Goal: Information Seeking & Learning: Learn about a topic

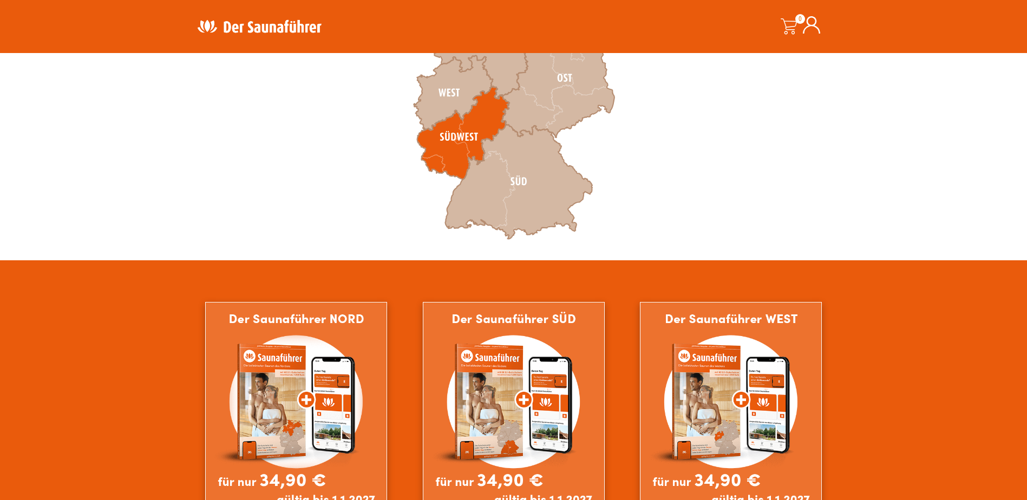
scroll to position [325, 0]
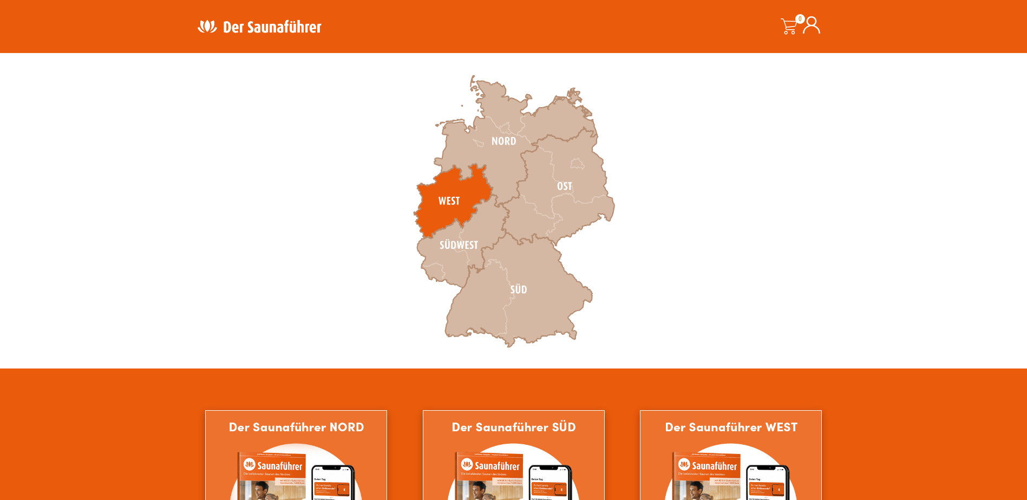
click at [453, 202] on icon at bounding box center [452, 201] width 79 height 75
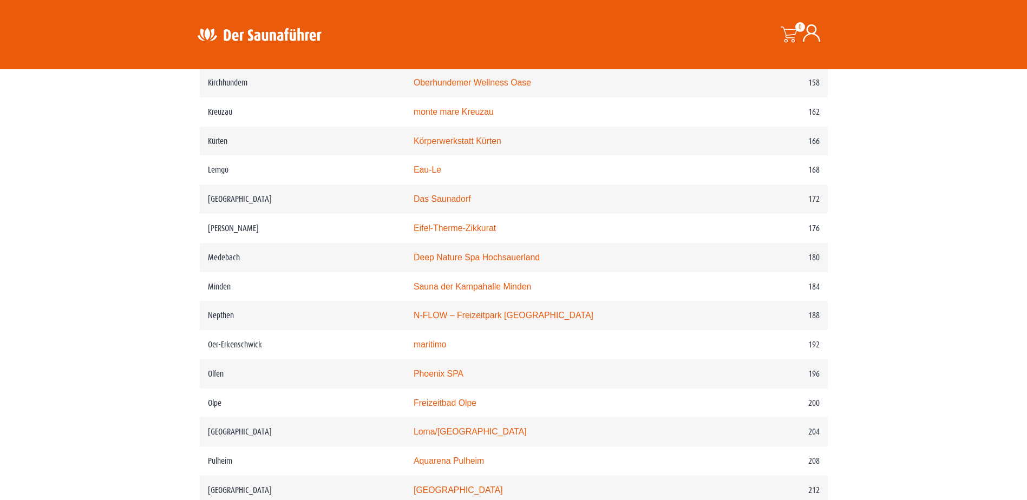
scroll to position [1732, 0]
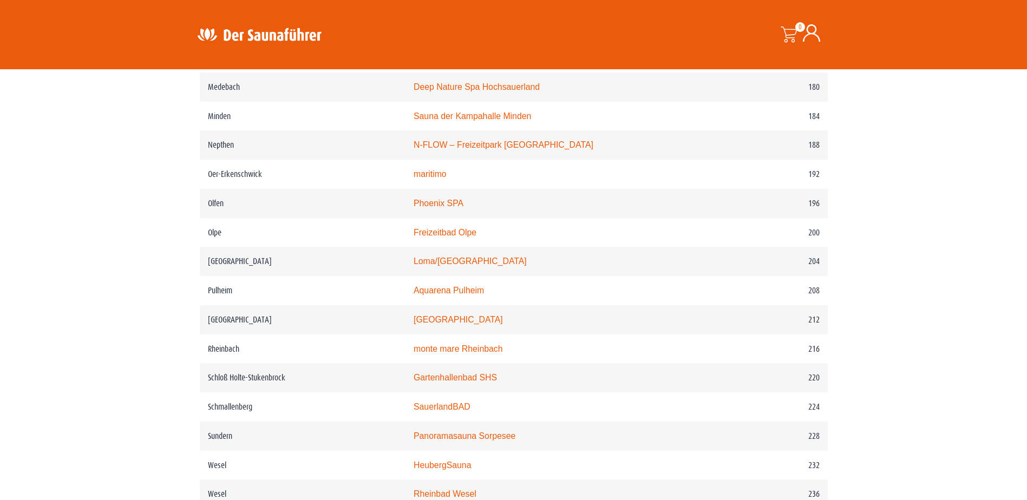
drag, startPoint x: 1027, startPoint y: 321, endPoint x: 1030, endPoint y: 389, distance: 68.2
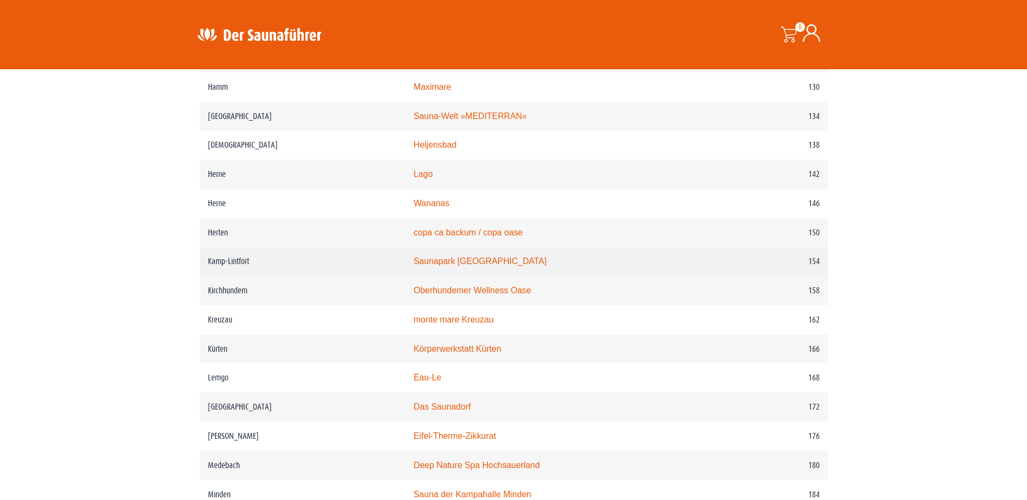
scroll to position [1355, 0]
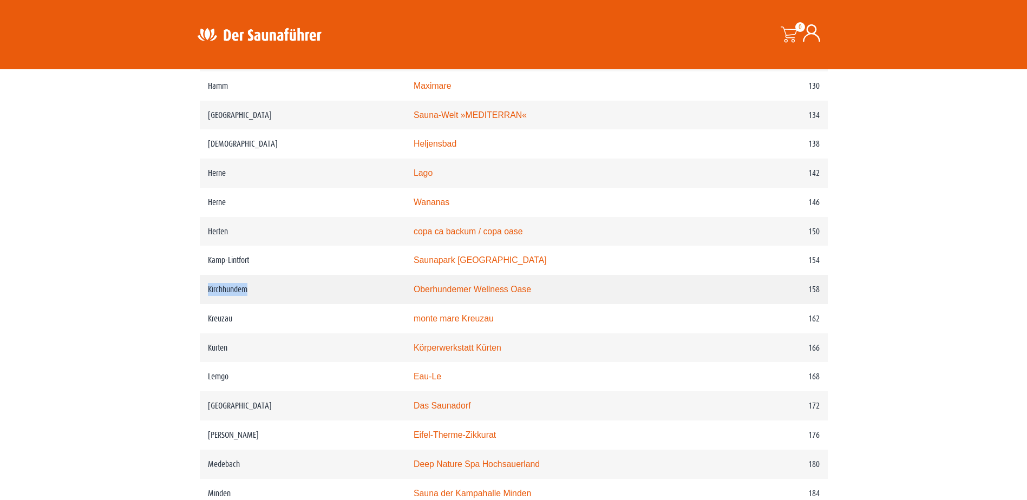
drag, startPoint x: 250, startPoint y: 307, endPoint x: 207, endPoint y: 312, distance: 43.6
click at [207, 304] on td "Kirchhundem" at bounding box center [303, 289] width 206 height 29
copy td "Kirchhundem"
click at [221, 304] on td "Kirchhundem" at bounding box center [303, 289] width 206 height 29
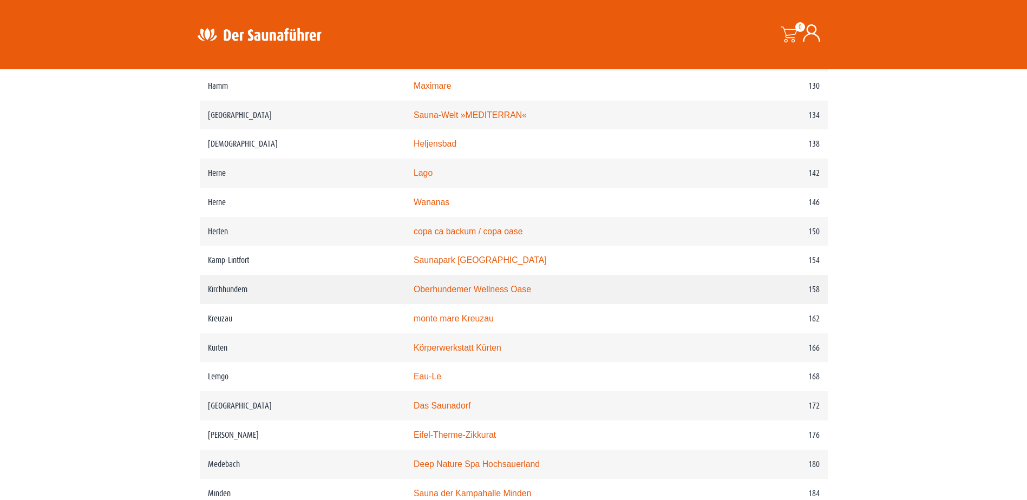
click at [221, 304] on td "Kirchhundem" at bounding box center [303, 289] width 206 height 29
click at [226, 304] on td "Kirchhundem" at bounding box center [303, 289] width 206 height 29
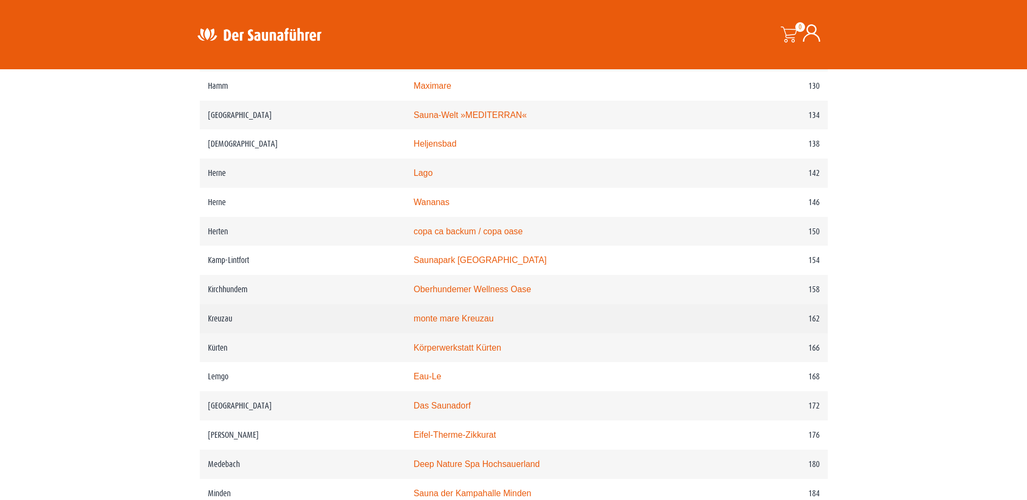
click at [217, 333] on td "Kreuzau" at bounding box center [303, 318] width 206 height 29
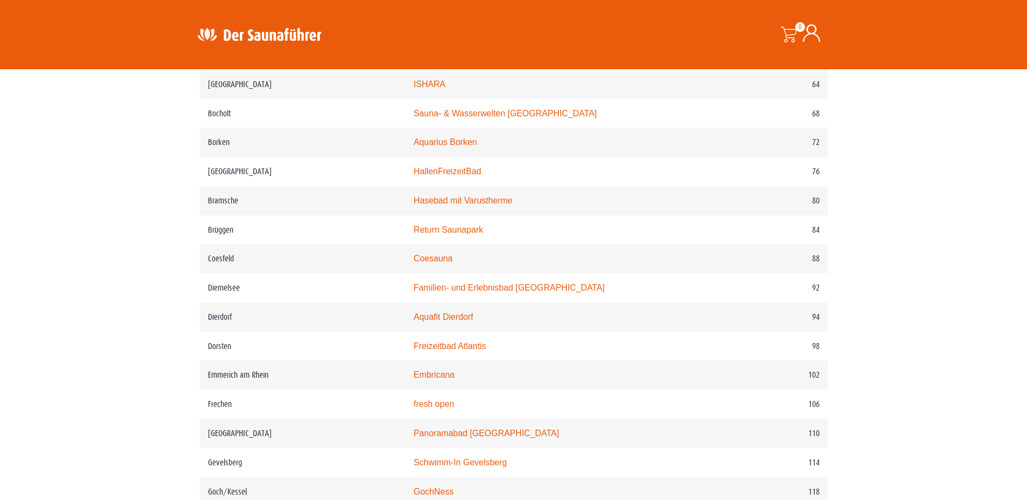
scroll to position [866, 0]
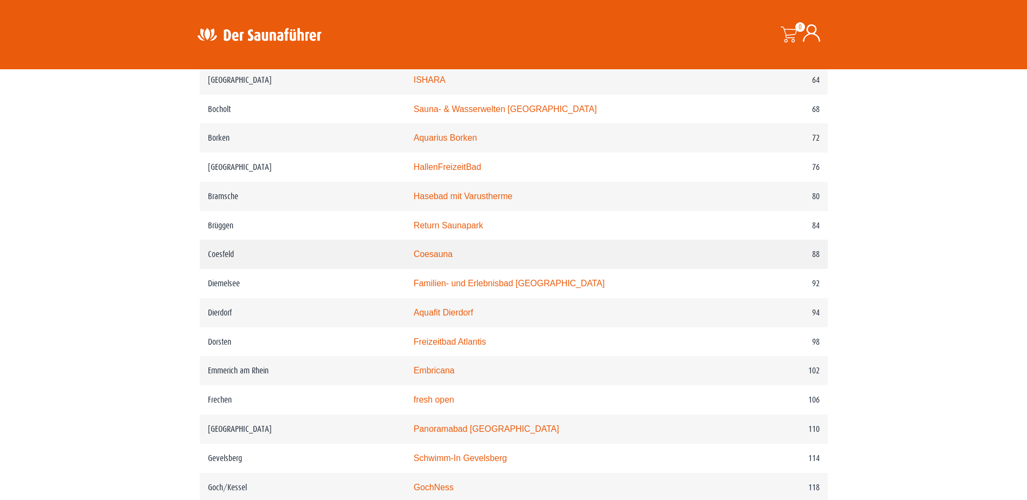
click at [452, 259] on link "Coesauna" at bounding box center [432, 253] width 39 height 9
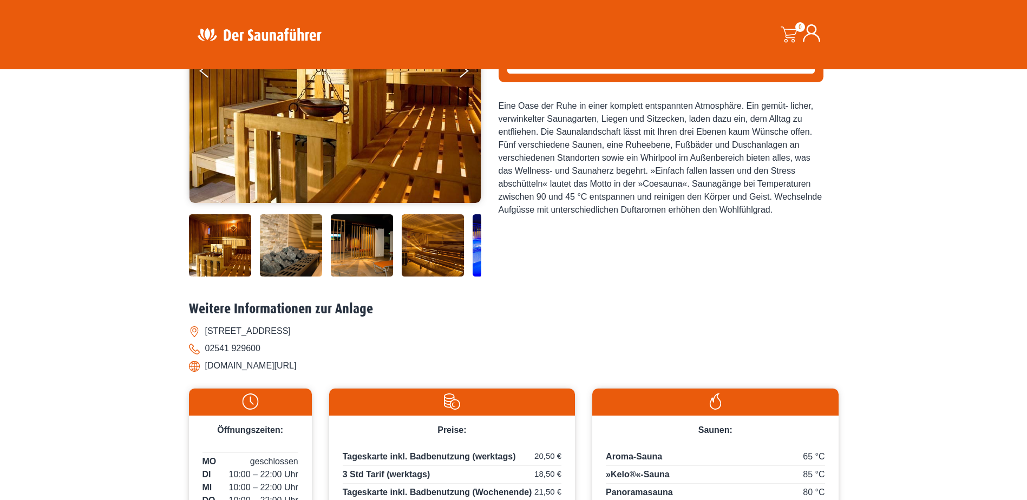
scroll to position [216, 0]
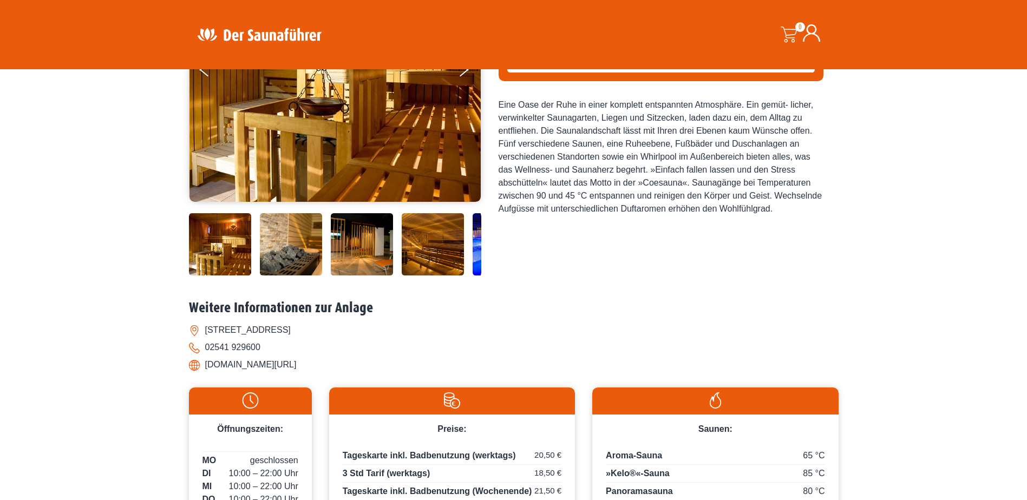
click at [475, 238] on img at bounding box center [503, 244] width 62 height 62
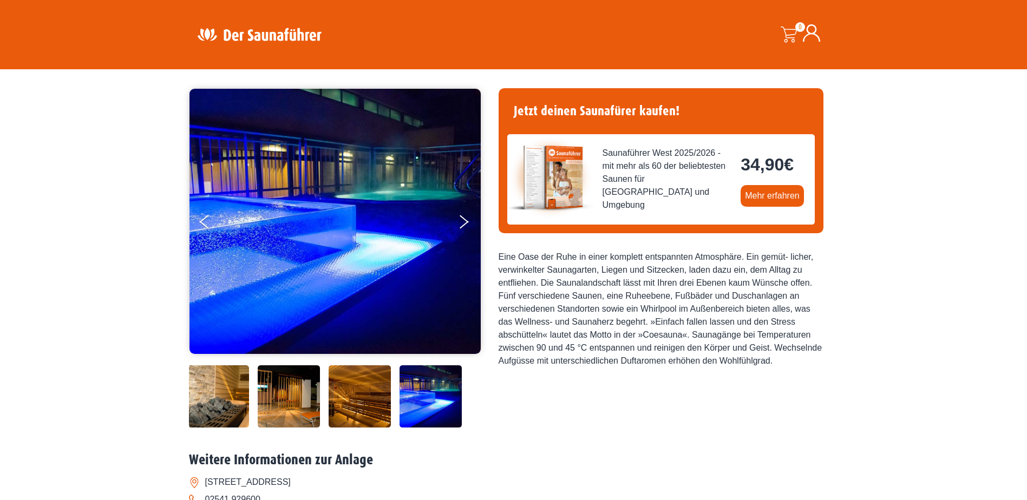
scroll to position [54, 0]
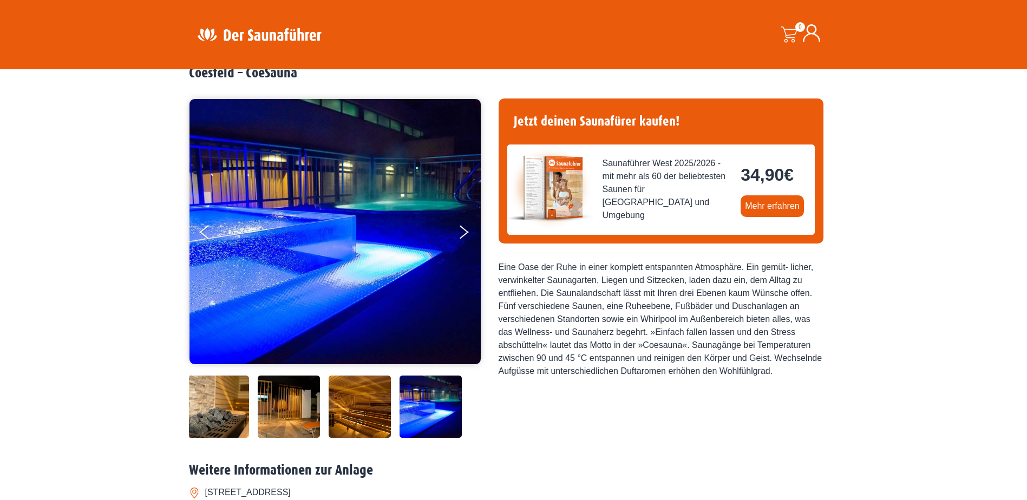
click at [336, 412] on img at bounding box center [360, 407] width 62 height 62
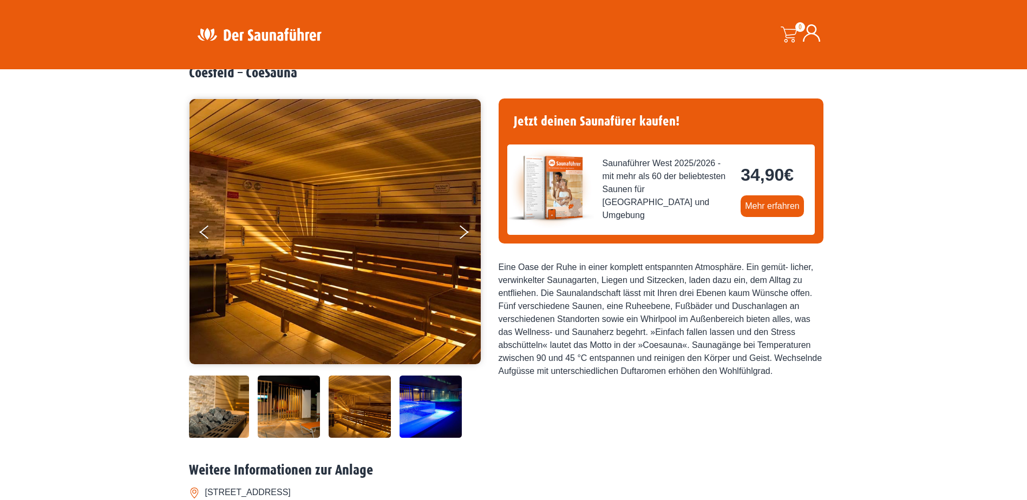
click at [288, 414] on img at bounding box center [289, 407] width 62 height 62
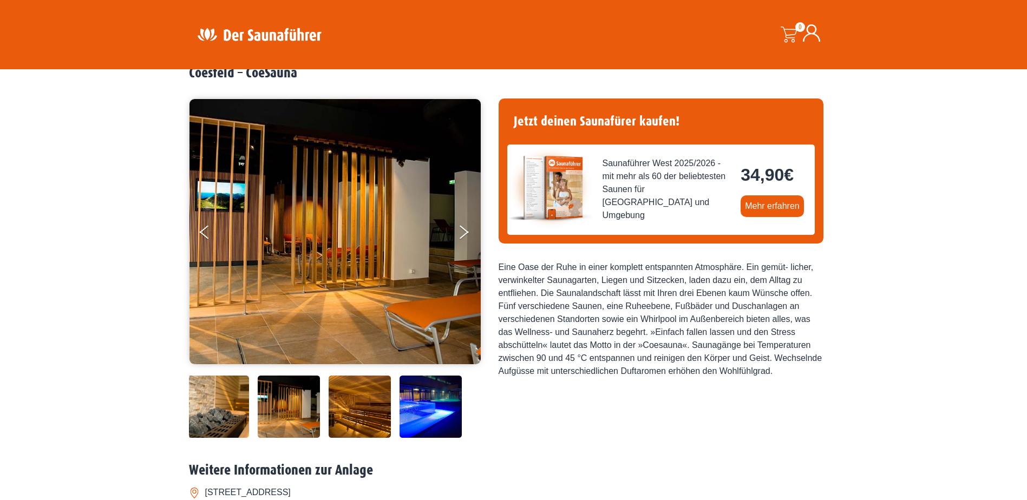
click at [205, 430] on img at bounding box center [218, 407] width 62 height 62
click at [216, 419] on img at bounding box center [219, 407] width 62 height 62
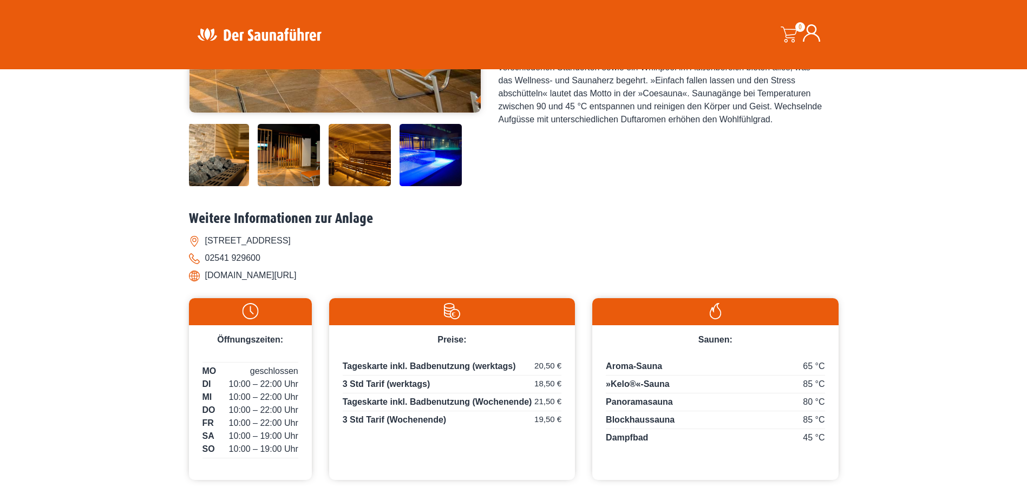
scroll to position [325, 0]
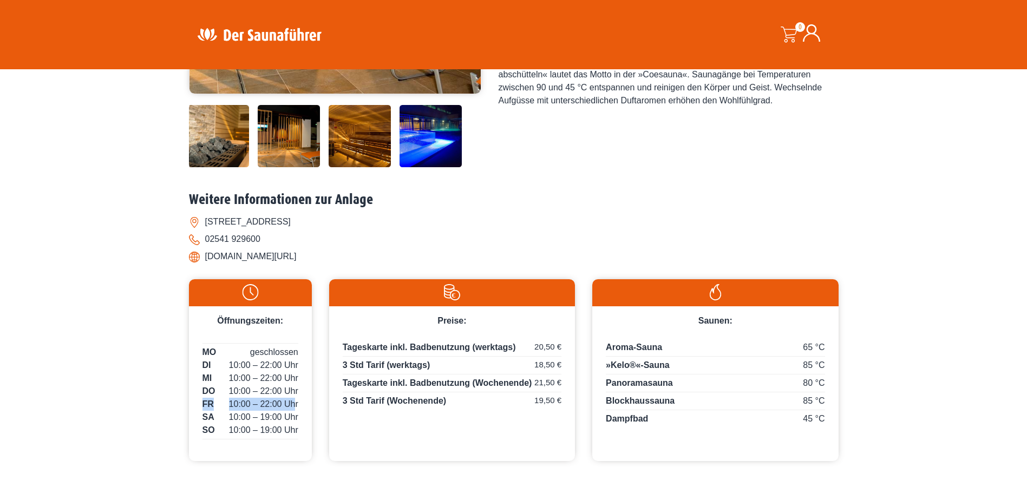
drag, startPoint x: 203, startPoint y: 401, endPoint x: 294, endPoint y: 404, distance: 91.5
click at [294, 404] on p "MO geschlossen DI 10:00 – 22:00 Uhr MI 10:00 – 22:00 Uhr DO 10:00 – 22:00 Uhr F…" at bounding box center [250, 393] width 96 height 94
drag, startPoint x: 294, startPoint y: 404, endPoint x: 243, endPoint y: 383, distance: 55.6
click at [244, 383] on span "10:00 – 22:00 Uhr" at bounding box center [263, 378] width 69 height 13
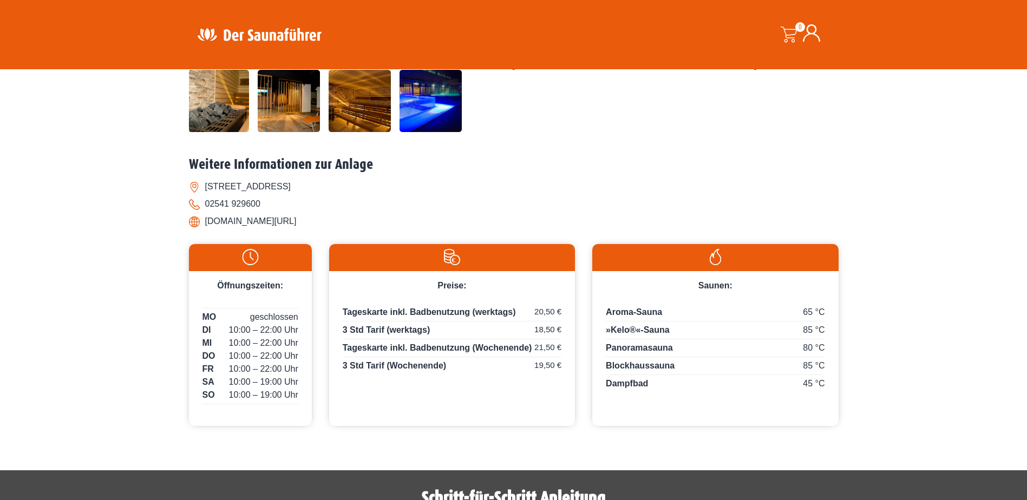
scroll to position [379, 0]
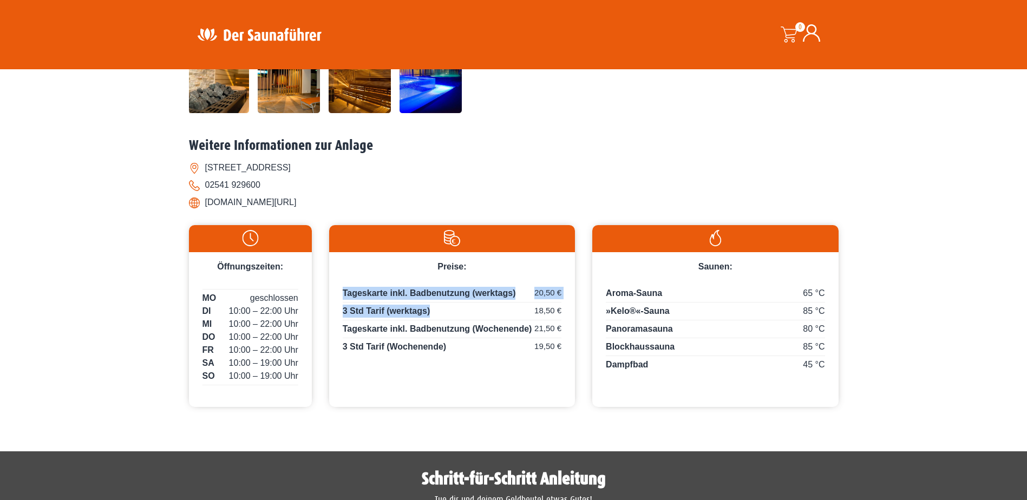
drag, startPoint x: 563, startPoint y: 311, endPoint x: 339, endPoint y: 301, distance: 224.3
click at [339, 301] on div "Tageskarte inkl. Badbenutzung (werktags) 20,50 € 3 Std Tarif (werktags) 18,50 €…" at bounding box center [452, 323] width 246 height 101
click at [441, 390] on div "Preise: Tageskarte inkl. Badbenutzung (werktags) 20,50 € 3 Std Tarif (werktags)…" at bounding box center [452, 315] width 246 height 181
drag, startPoint x: 563, startPoint y: 293, endPoint x: 396, endPoint y: 294, distance: 167.2
click at [396, 294] on div "Tageskarte inkl. Badbenutzung (werktags) 20,50 € 3 Std Tarif (werktags) 18,50 €…" at bounding box center [452, 323] width 246 height 101
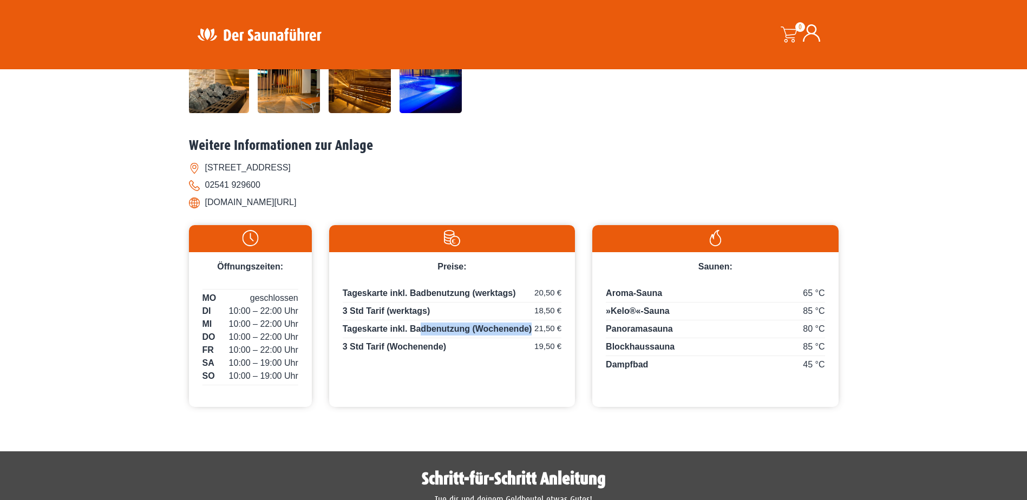
drag, startPoint x: 562, startPoint y: 327, endPoint x: 423, endPoint y: 330, distance: 138.6
click at [423, 330] on div "Tageskarte inkl. Badbenutzung (werktags) 20,50 € 3 Std Tarif (werktags) 18,50 €…" at bounding box center [452, 323] width 246 height 101
click at [424, 330] on p "Tageskarte inkl. Badbenutzung (Wochenende) 21,50 €" at bounding box center [452, 331] width 219 height 16
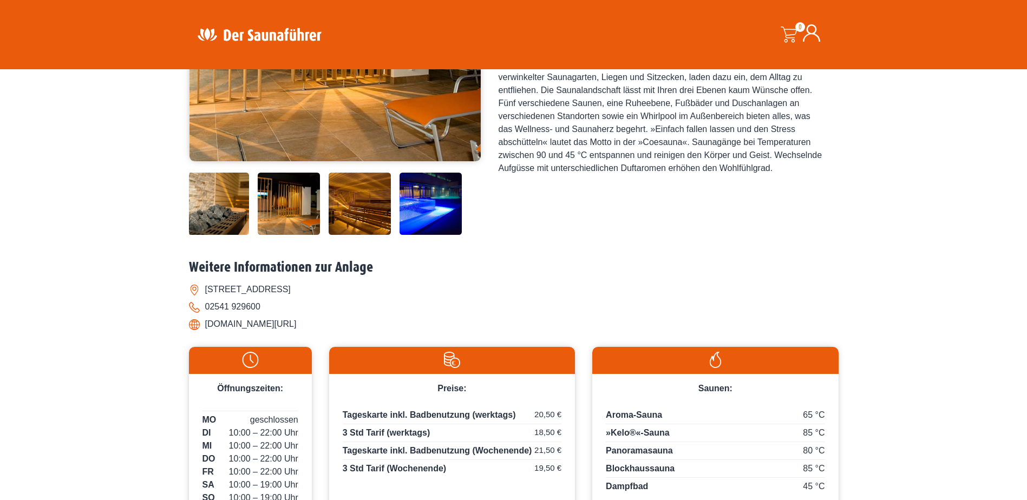
scroll to position [433, 0]
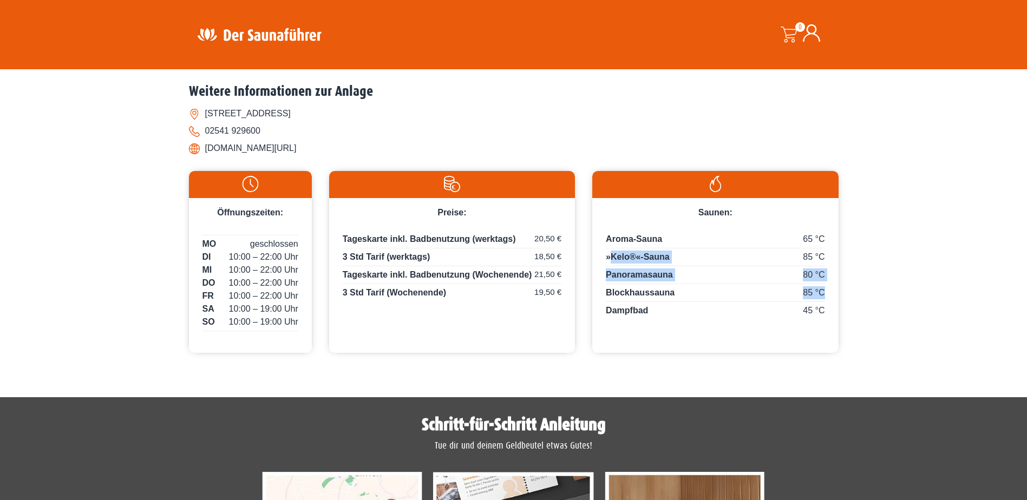
drag, startPoint x: 610, startPoint y: 255, endPoint x: 822, endPoint y: 289, distance: 213.8
click at [822, 289] on div "65 °C Aroma-Sauna 85 °C »Kelo®«-Sauna 80 °C Panoramasauna 85 °C Blockhaussauna …" at bounding box center [715, 274] width 246 height 111
drag, startPoint x: 822, startPoint y: 289, endPoint x: 787, endPoint y: 281, distance: 34.9
click at [787, 281] on div "80 °C Panoramasauna" at bounding box center [715, 276] width 219 height 16
click at [618, 238] on span "Aroma-Sauna" at bounding box center [634, 238] width 56 height 9
